Goal: Information Seeking & Learning: Find contact information

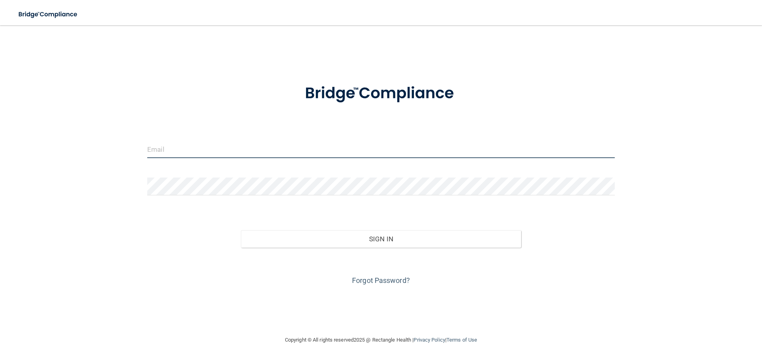
click at [232, 147] on input "email" at bounding box center [380, 149] width 467 height 18
type input "[EMAIL_ADDRESS][DOMAIN_NAME]"
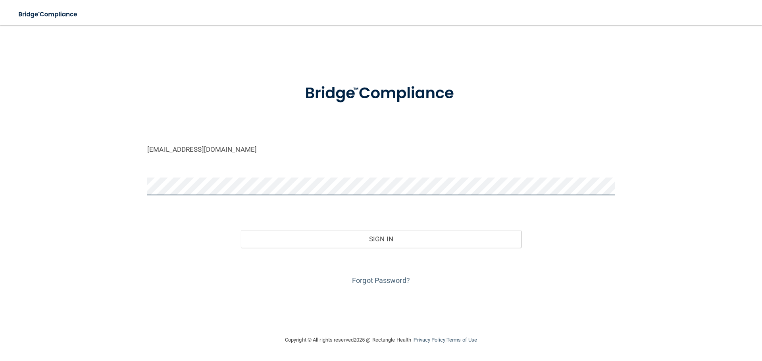
click at [241, 231] on button "Sign In" at bounding box center [381, 239] width 281 height 17
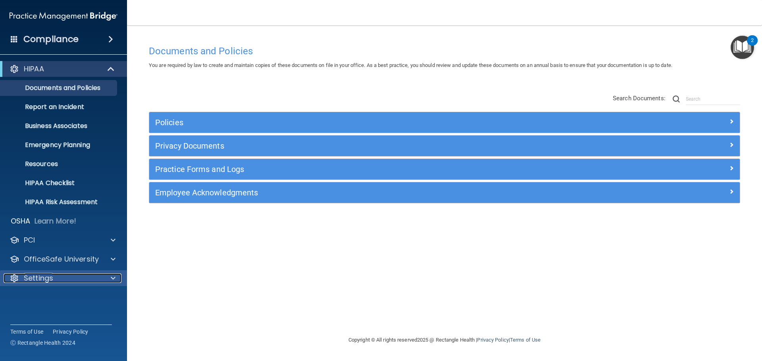
click at [58, 278] on div "Settings" at bounding box center [53, 279] width 98 height 10
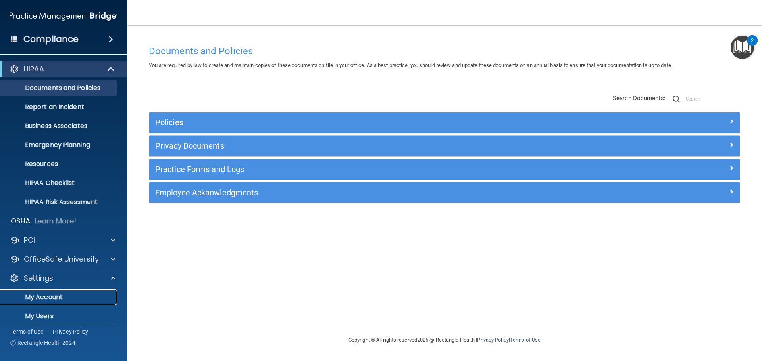
click at [55, 295] on p "My Account" at bounding box center [59, 298] width 108 height 8
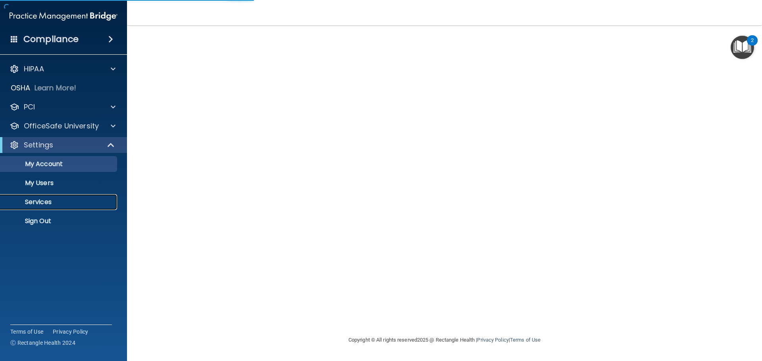
click at [50, 207] on link "Services" at bounding box center [54, 202] width 125 height 16
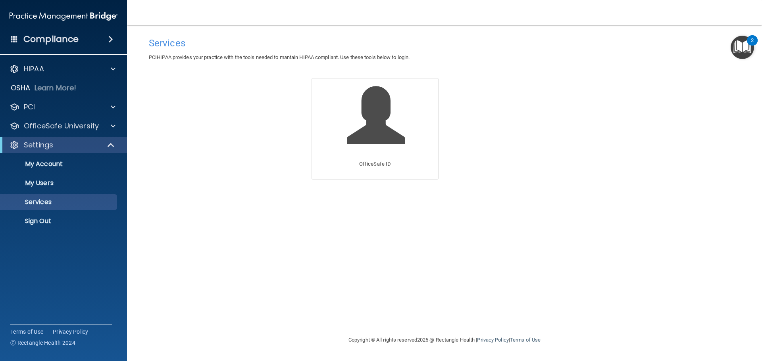
click at [740, 50] on img "Open Resource Center, 2 new notifications" at bounding box center [742, 47] width 23 height 23
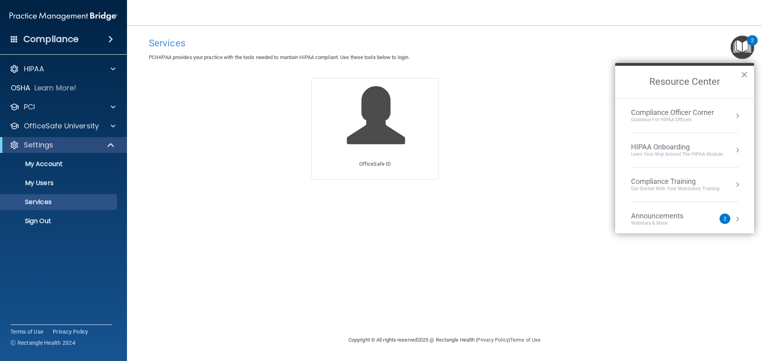
click at [745, 74] on button "×" at bounding box center [744, 74] width 8 height 13
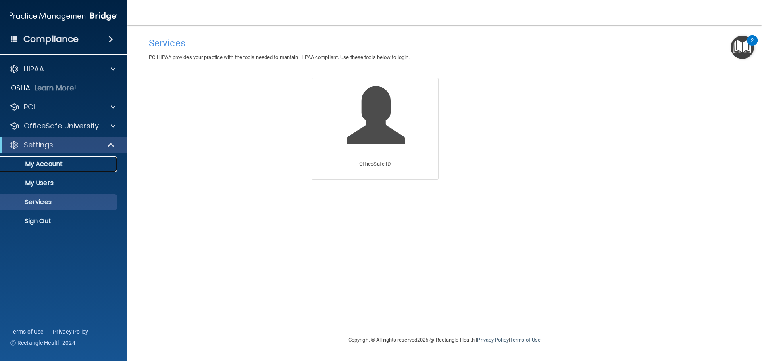
click at [48, 163] on p "My Account" at bounding box center [59, 164] width 108 height 8
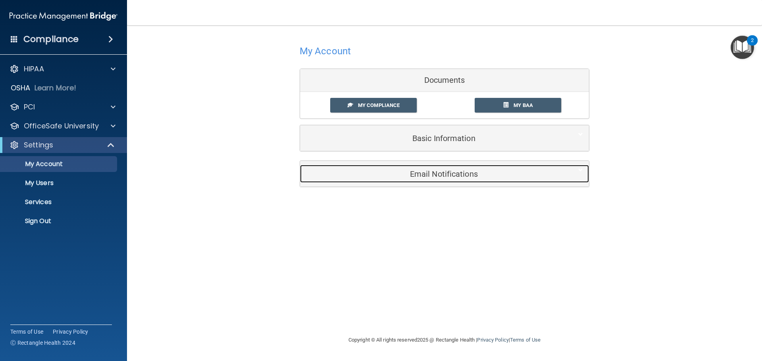
click at [426, 173] on h5 "Email Notifications" at bounding box center [432, 174] width 253 height 9
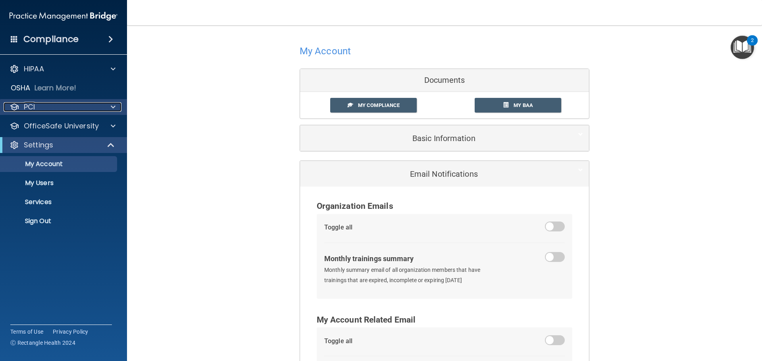
click at [46, 105] on div "PCI" at bounding box center [53, 107] width 98 height 10
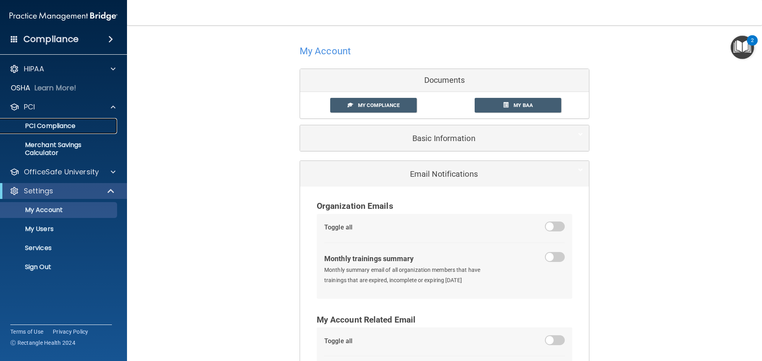
click at [49, 125] on p "PCI Compliance" at bounding box center [59, 126] width 108 height 8
click at [62, 67] on div "HIPAA" at bounding box center [53, 69] width 98 height 10
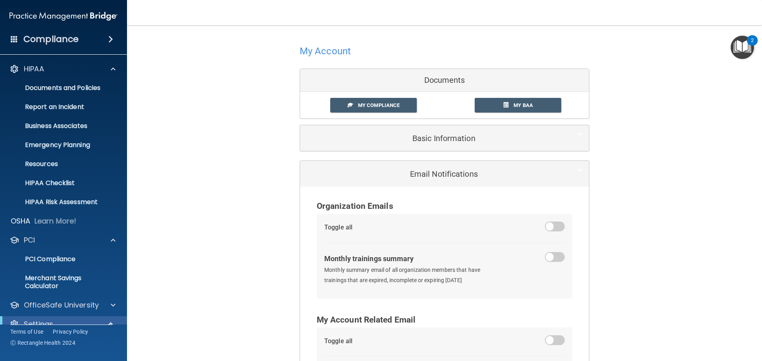
click at [56, 37] on h4 "Compliance" at bounding box center [50, 39] width 55 height 11
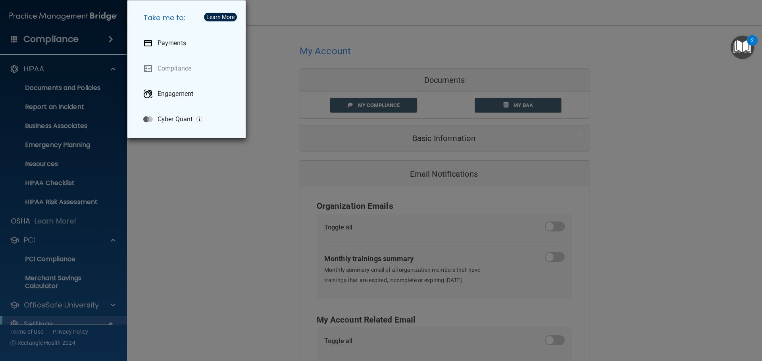
click at [38, 72] on div "Take me to: Payments Compliance Engagement Cyber Quant" at bounding box center [381, 180] width 762 height 361
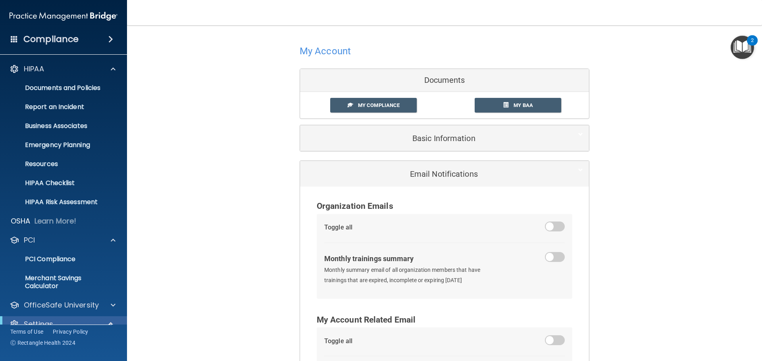
click at [741, 42] on img "Open Resource Center, 2 new notifications" at bounding box center [742, 47] width 23 height 23
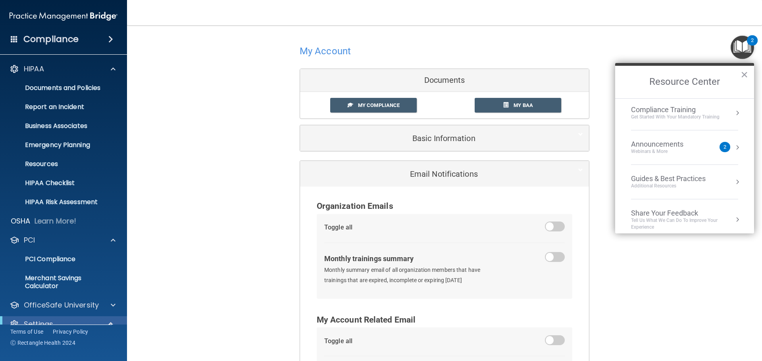
scroll to position [79, 0]
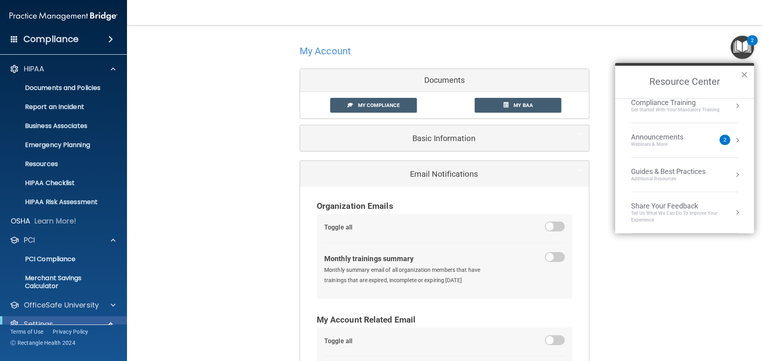
click at [672, 210] on div "Share Your Feedback" at bounding box center [684, 206] width 107 height 9
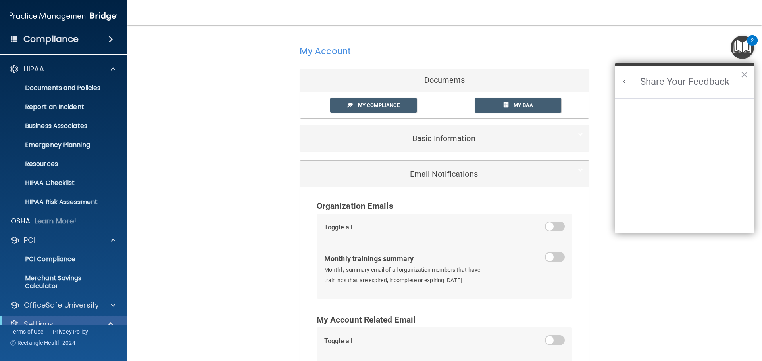
scroll to position [0, 0]
click at [75, 108] on p "Report an Incident" at bounding box center [59, 107] width 108 height 8
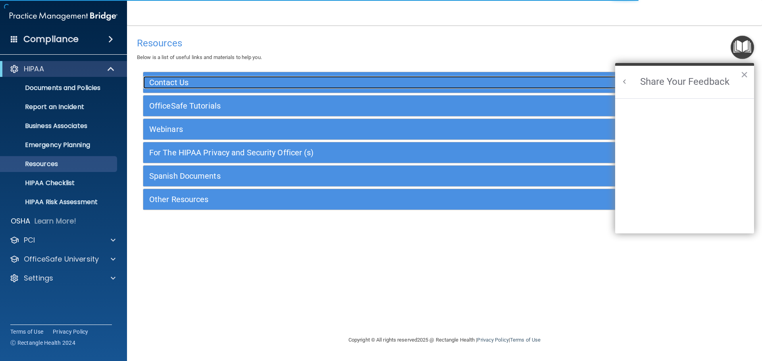
click at [199, 79] on h5 "Contact Us" at bounding box center [369, 82] width 440 height 9
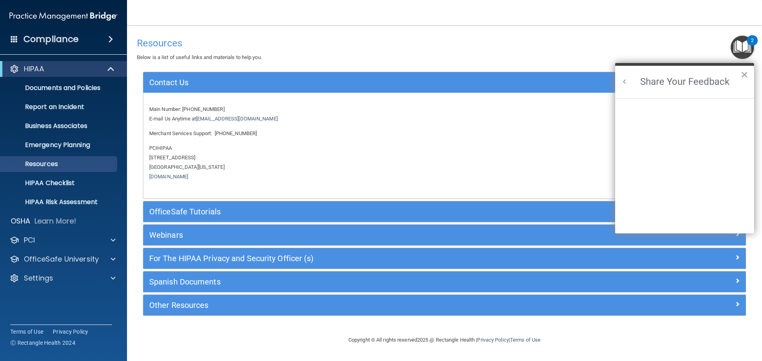
click at [744, 76] on button "×" at bounding box center [744, 74] width 8 height 13
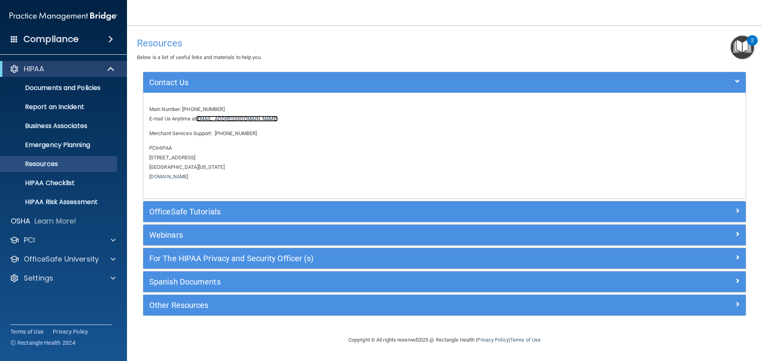
click at [237, 120] on link "[EMAIL_ADDRESS][DOMAIN_NAME]" at bounding box center [237, 119] width 82 height 6
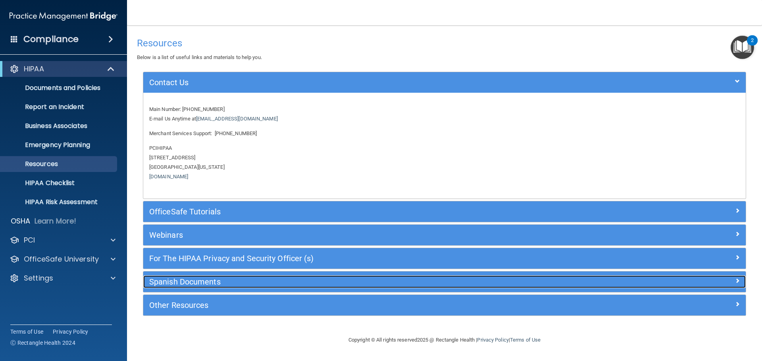
click at [249, 279] on h5 "Spanish Documents" at bounding box center [369, 282] width 440 height 9
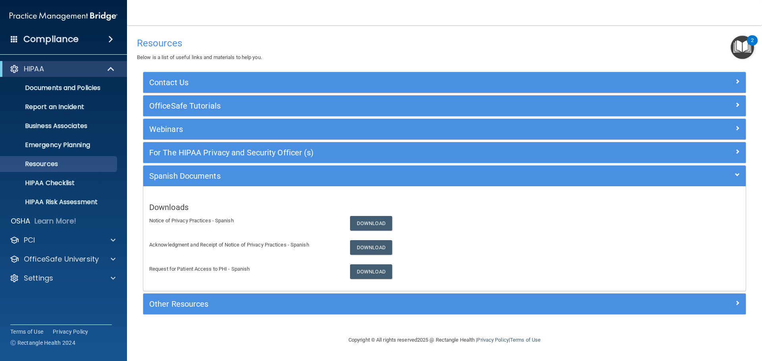
drag, startPoint x: 427, startPoint y: 169, endPoint x: 427, endPoint y: 162, distance: 6.7
click at [427, 169] on div "Spanish Documents" at bounding box center [444, 176] width 602 height 21
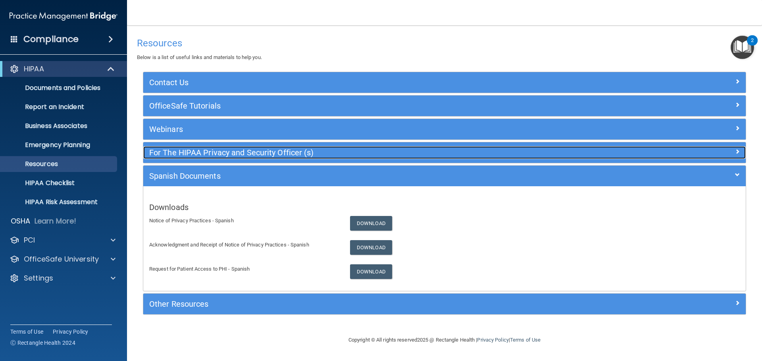
click at [429, 154] on h5 "For The HIPAA Privacy and Security Officer (s)" at bounding box center [369, 152] width 440 height 9
